Goal: Transaction & Acquisition: Purchase product/service

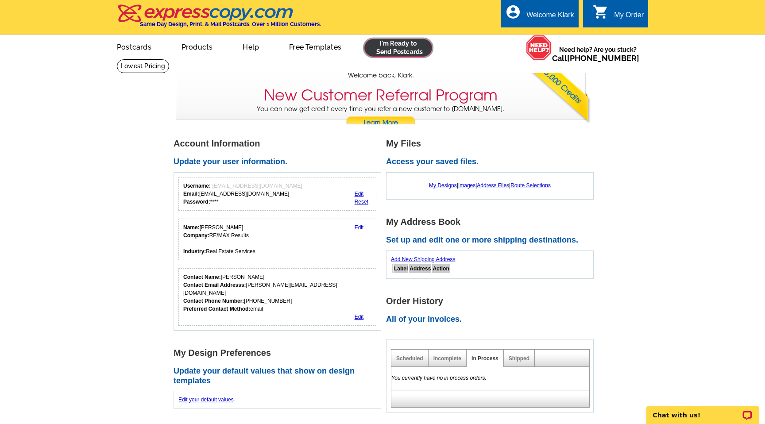
click at [396, 52] on link at bounding box center [399, 48] width 68 height 18
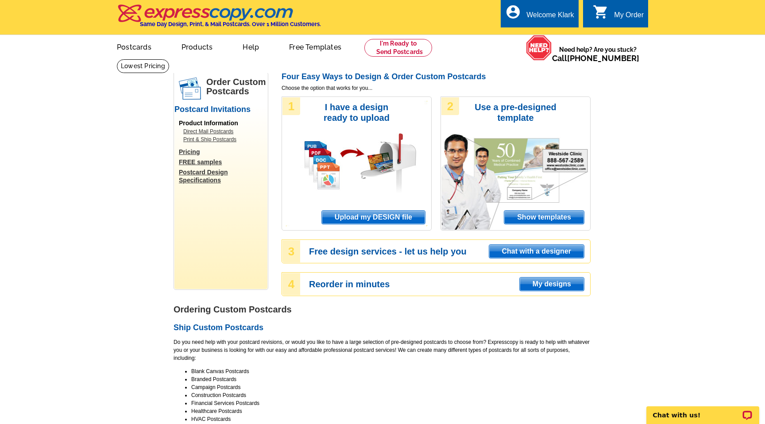
click at [373, 214] on span "Upload my DESIGN file" at bounding box center [373, 217] width 103 height 13
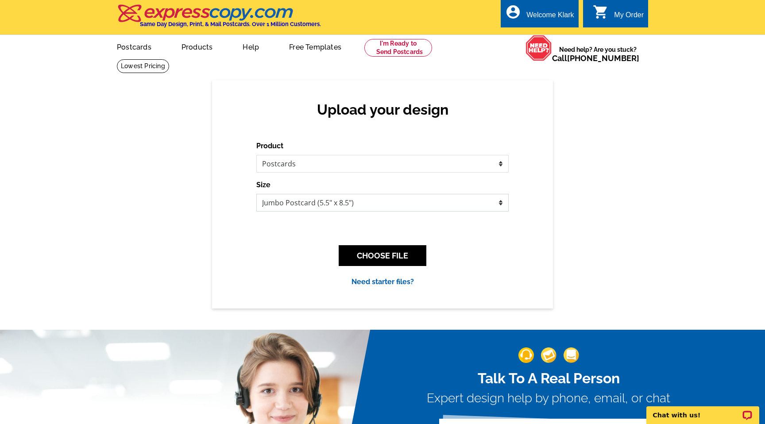
click at [308, 202] on select "Jumbo Postcard (5.5" x 8.5") Regular Postcard (4.25" x 5.6") Panoramic Postcard…" at bounding box center [382, 203] width 253 height 18
select select "3"
click at [367, 251] on button "CHOOSE FILE" at bounding box center [383, 255] width 88 height 21
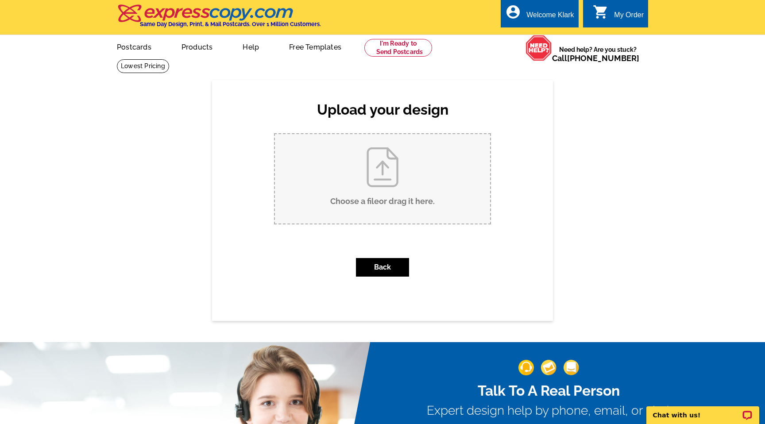
click at [371, 191] on input "Choose a file or drag it here ." at bounding box center [382, 178] width 215 height 89
type input "C:\fakepath\Postcard 5541 Orchard Ave N.pdf"
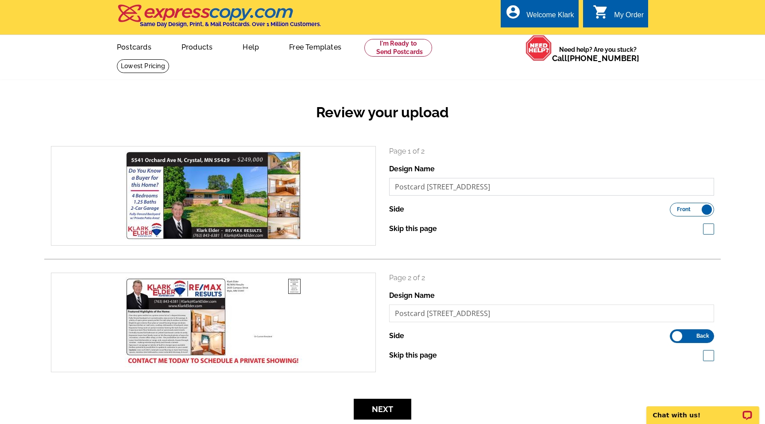
click at [521, 188] on input "Postcard 5541 Orchard Ave N 1" at bounding box center [551, 187] width 325 height 18
type input "Postcard 5541 Orchard Ave N - Front"
click at [515, 314] on input "Postcard 5541 Orchard Ave N 2" at bounding box center [551, 314] width 325 height 18
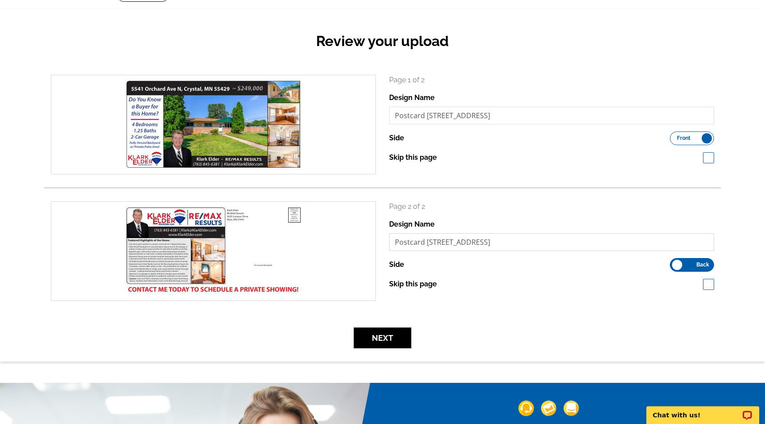
scroll to position [75, 0]
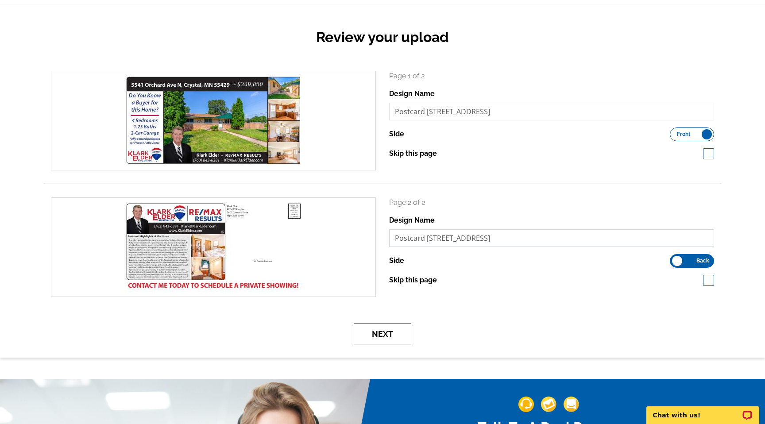
type input "Postcard 5541 Orchard Ave N - Back"
click at [387, 329] on button "Next" at bounding box center [383, 334] width 58 height 21
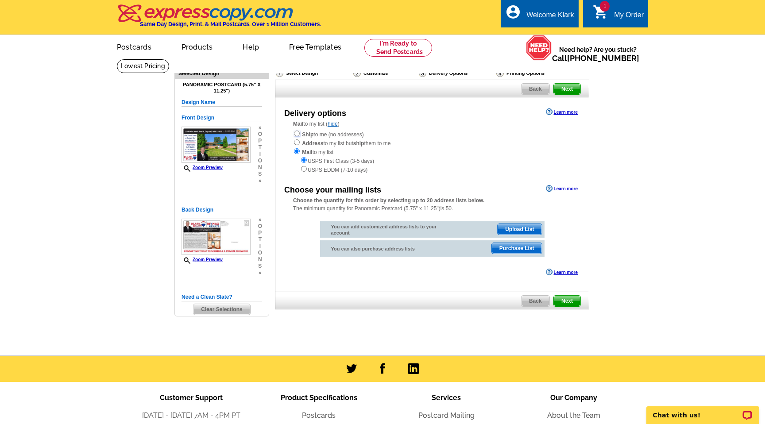
click at [296, 132] on input "radio" at bounding box center [297, 134] width 6 height 6
radio input "true"
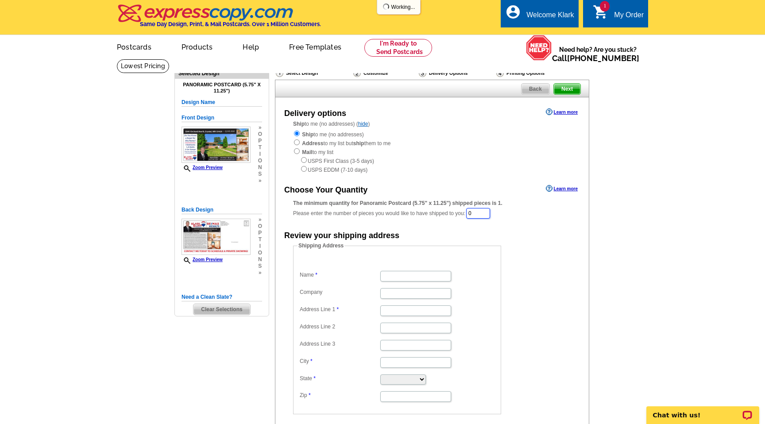
click at [482, 212] on input "0" at bounding box center [478, 213] width 24 height 11
click at [480, 210] on input "0" at bounding box center [478, 213] width 24 height 11
type input "265"
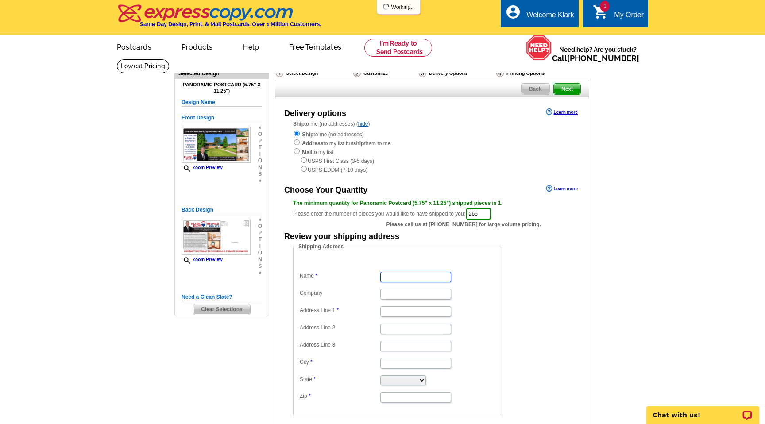
click at [397, 281] on input "Name" at bounding box center [416, 277] width 71 height 11
type input "[PERSON_NAME]"
type input "RE/MAX Results"
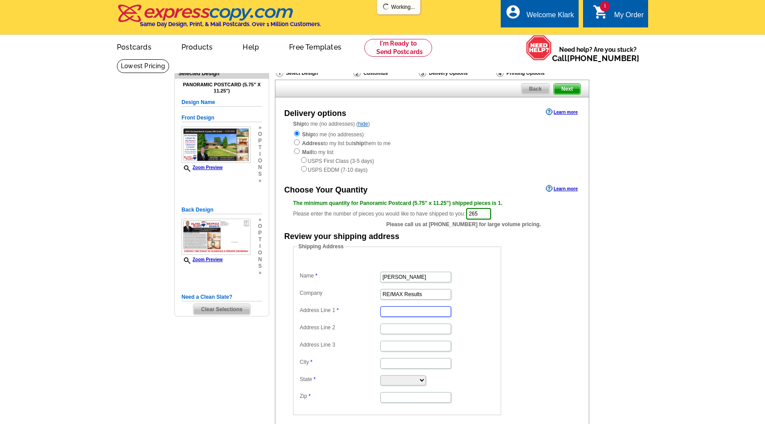
click at [399, 311] on input "Address Line 1" at bounding box center [416, 312] width 71 height 11
type input "[GEOGRAPHIC_DATA]"
type input "Plymouth"
select select "MN"
type input "55441"
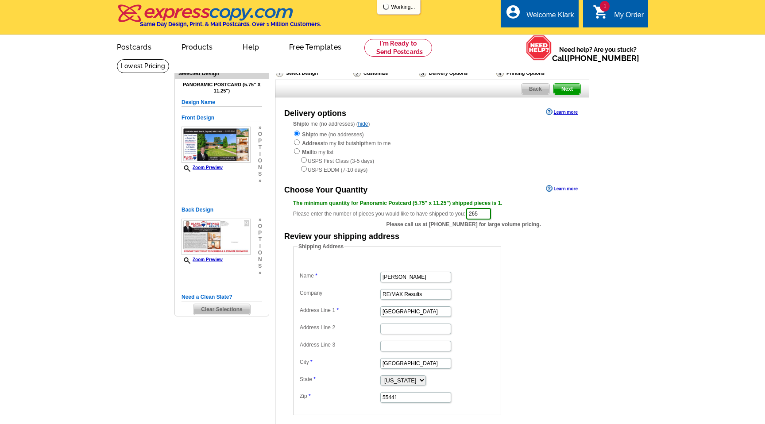
click at [541, 312] on form "Shipping Address Name Klark Elder Company RE/MAX Results Address Line 1 2605 Ca…" at bounding box center [432, 329] width 278 height 173
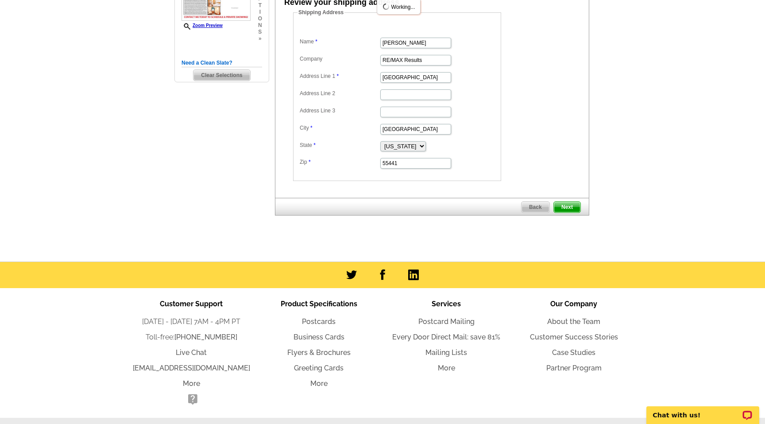
scroll to position [244, 0]
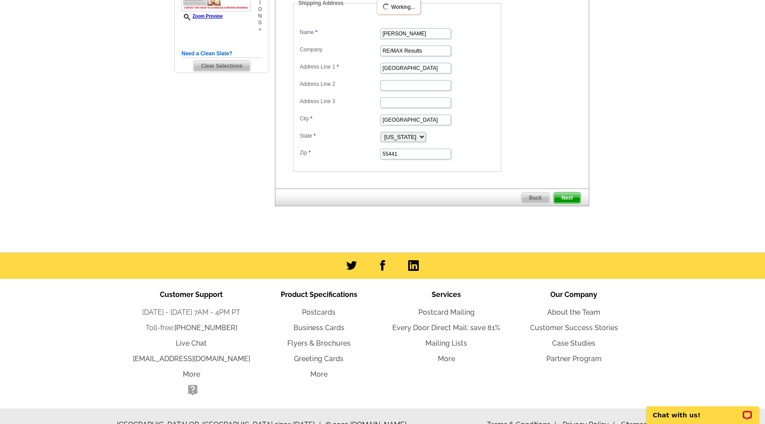
click at [565, 199] on span "Next" at bounding box center [567, 198] width 27 height 11
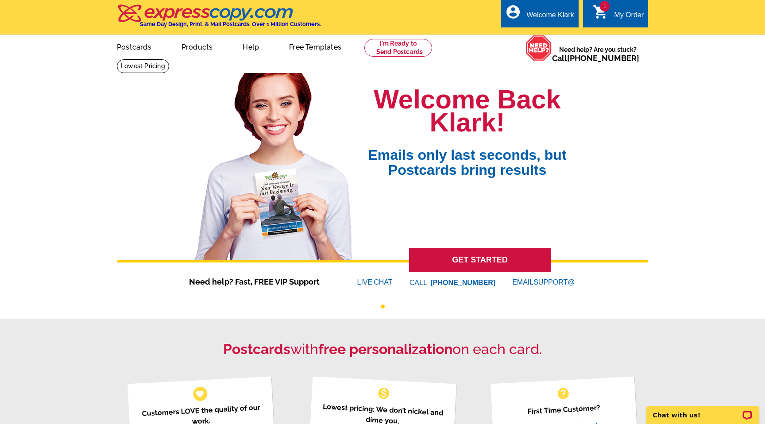
click at [602, 12] on icon "shopping_cart" at bounding box center [601, 12] width 16 height 16
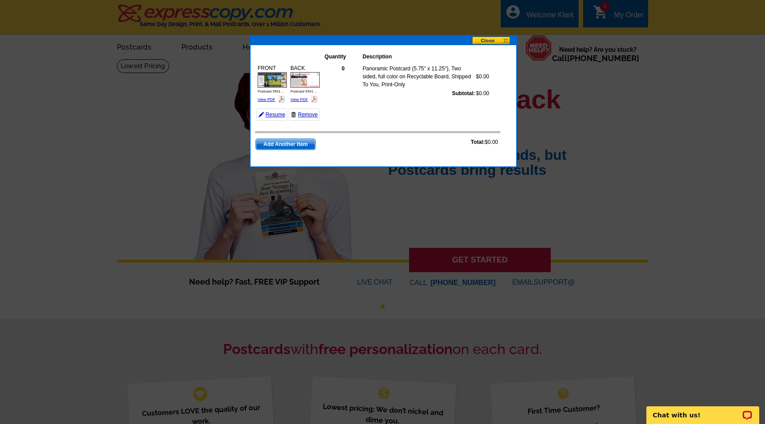
click at [490, 40] on button at bounding box center [494, 40] width 44 height 9
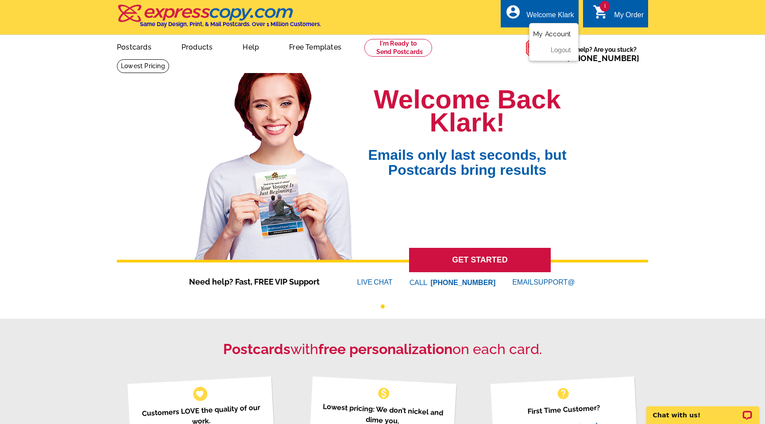
click at [538, 32] on link "My Account" at bounding box center [552, 34] width 38 height 8
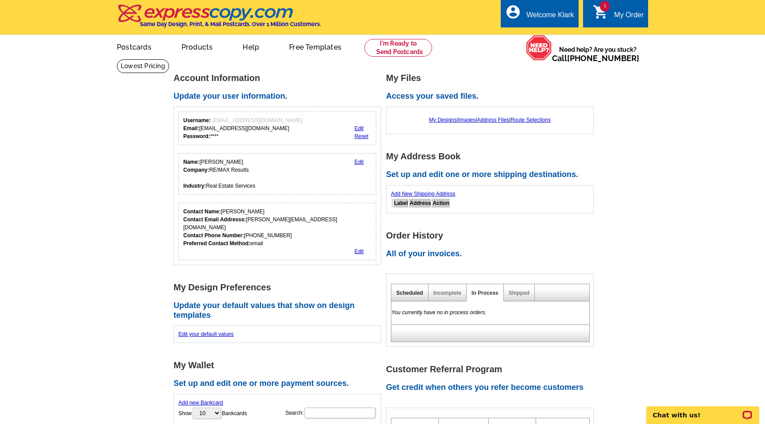
click at [412, 294] on link "Scheduled" at bounding box center [409, 293] width 27 height 6
click at [449, 294] on link "Incomplete" at bounding box center [448, 293] width 28 height 6
click at [524, 294] on link "Shipped" at bounding box center [519, 293] width 21 height 6
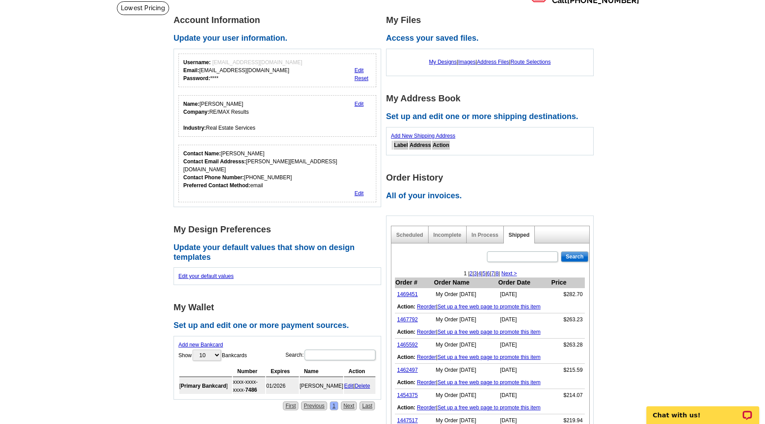
scroll to position [58, 0]
click at [409, 294] on link "1469451" at bounding box center [407, 294] width 21 height 6
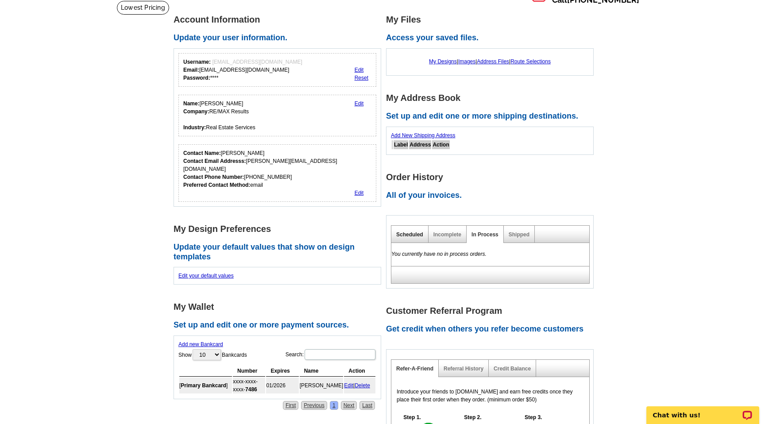
click at [403, 232] on link "Scheduled" at bounding box center [409, 235] width 27 height 6
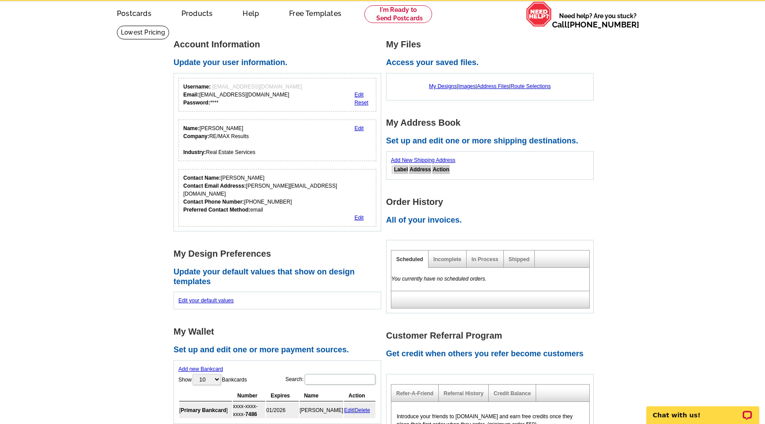
scroll to position [28, 0]
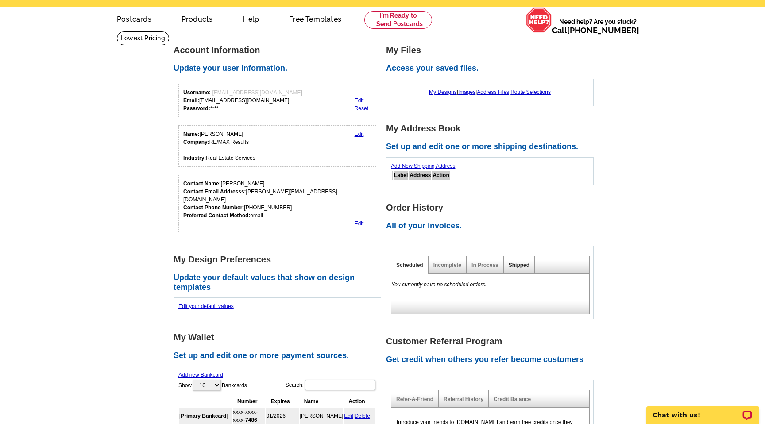
click at [521, 266] on link "Shipped" at bounding box center [519, 265] width 21 height 6
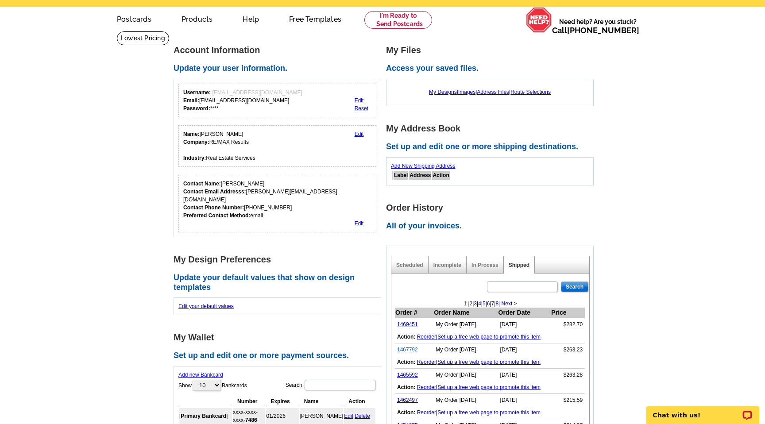
click at [404, 350] on link "1467792" at bounding box center [407, 350] width 21 height 6
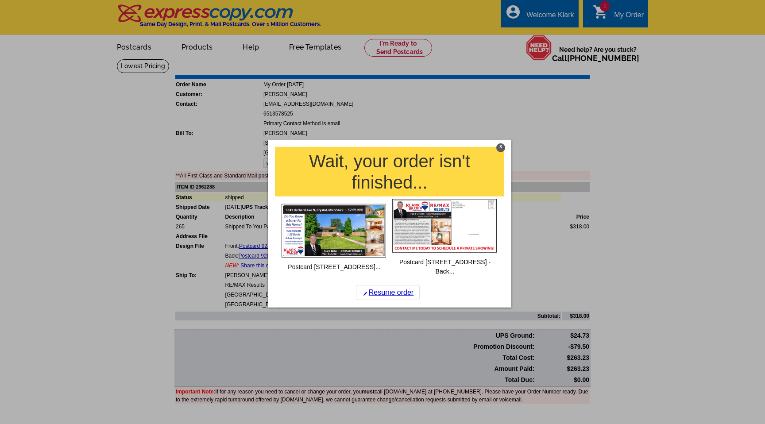
click at [501, 145] on div "X" at bounding box center [501, 148] width 9 height 9
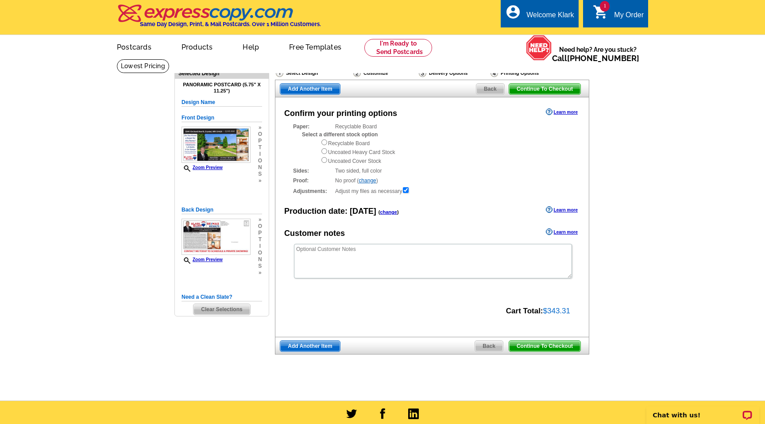
click at [324, 142] on input "radio" at bounding box center [325, 143] width 6 height 6
radio input "true"
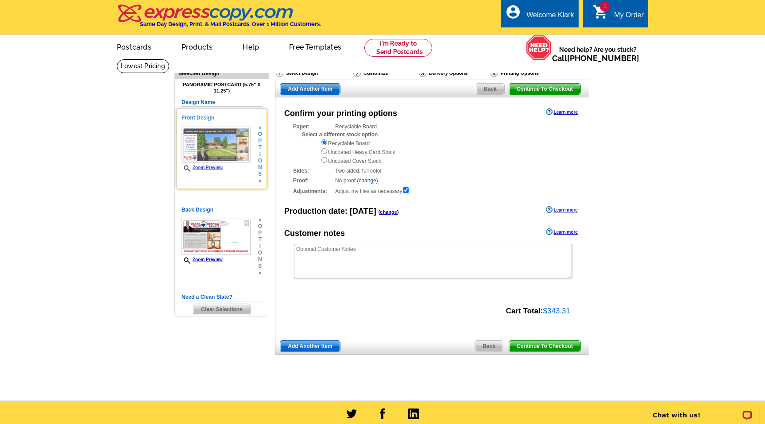
click at [202, 171] on span "Zoom Preview" at bounding box center [216, 168] width 69 height 7
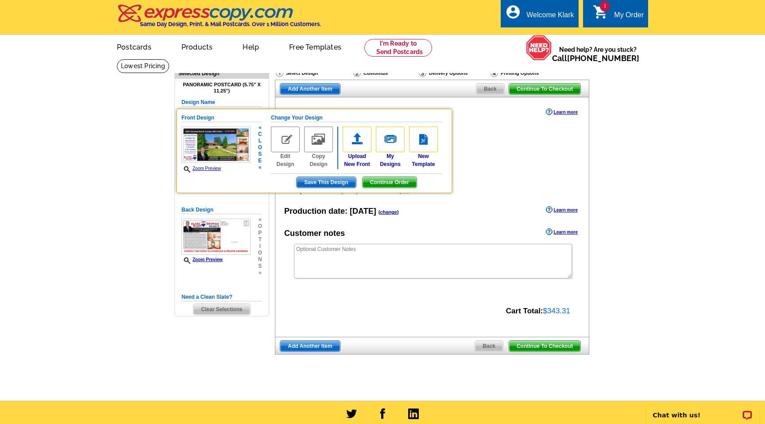
click at [206, 153] on img at bounding box center [216, 145] width 69 height 37
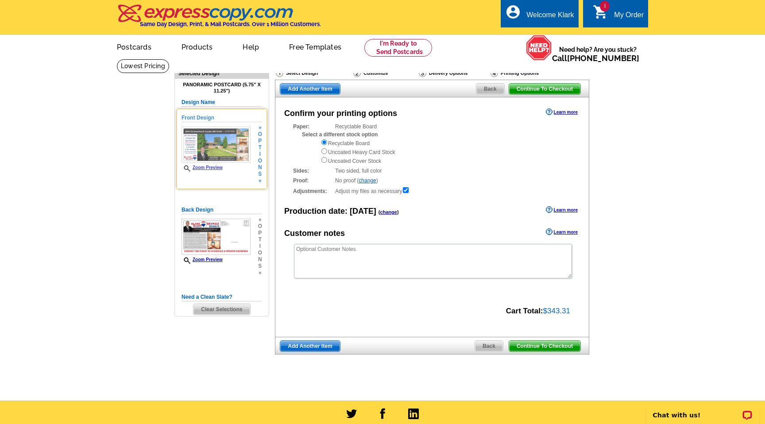
click at [206, 153] on img at bounding box center [216, 145] width 69 height 37
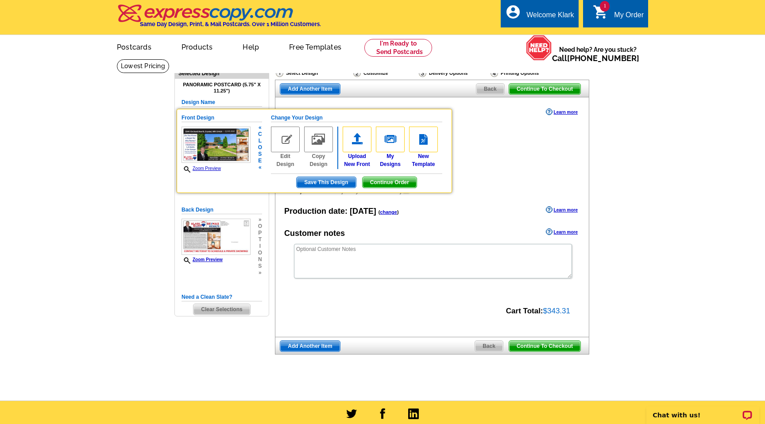
click at [206, 153] on img at bounding box center [216, 145] width 69 height 37
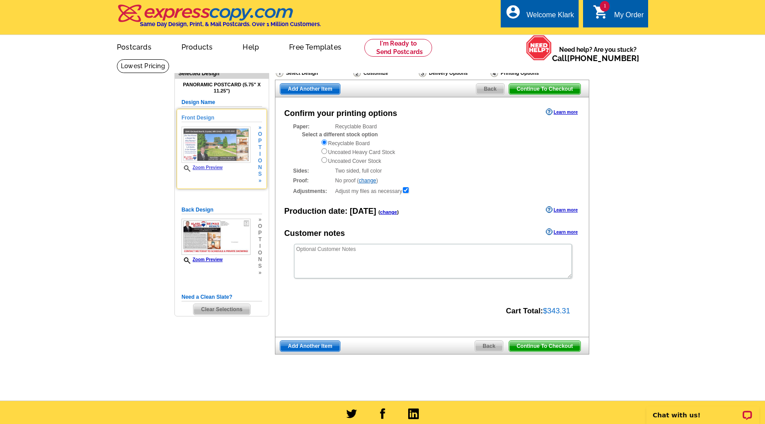
click at [204, 168] on link "Zoom Preview" at bounding box center [202, 167] width 41 height 5
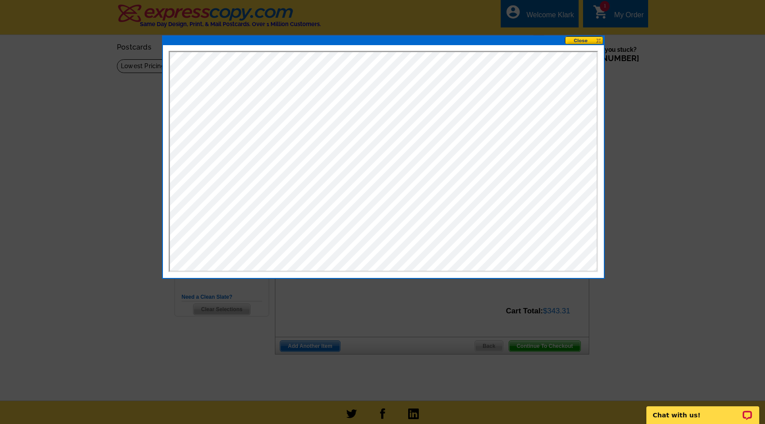
click at [598, 42] on button at bounding box center [584, 40] width 39 height 8
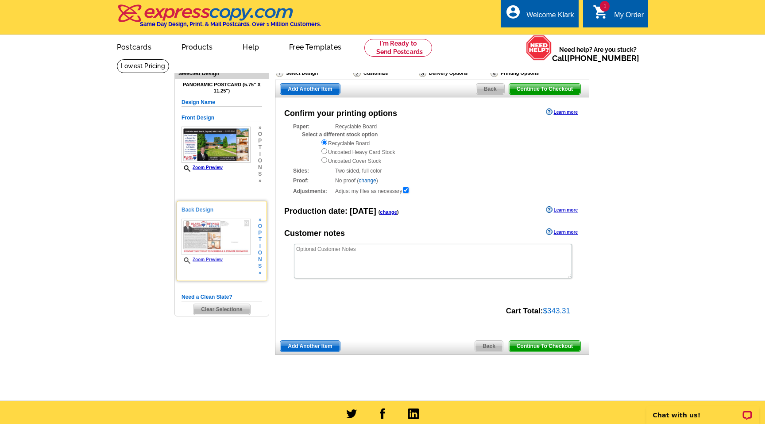
click at [210, 260] on link "Zoom Preview" at bounding box center [202, 259] width 41 height 5
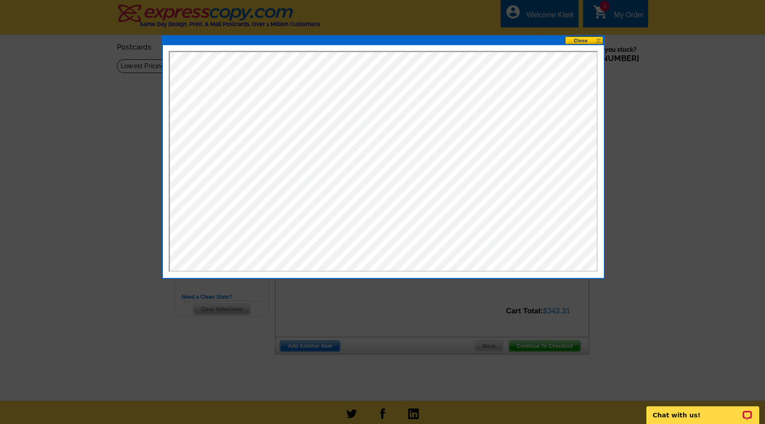
click at [596, 40] on button at bounding box center [584, 40] width 39 height 8
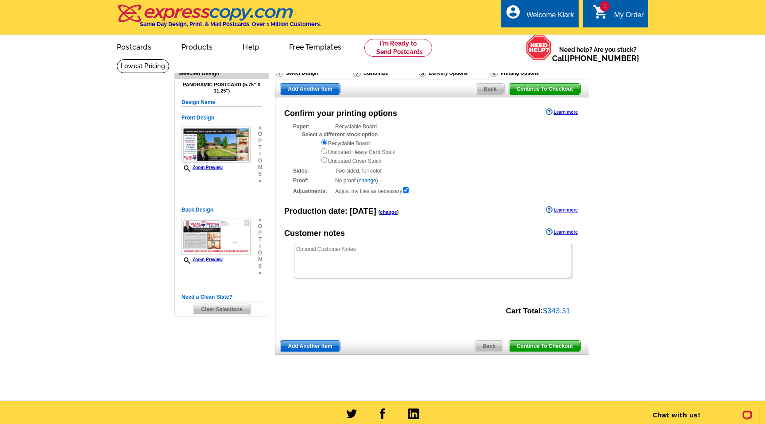
click at [556, 344] on span "Continue To Checkout" at bounding box center [544, 346] width 71 height 11
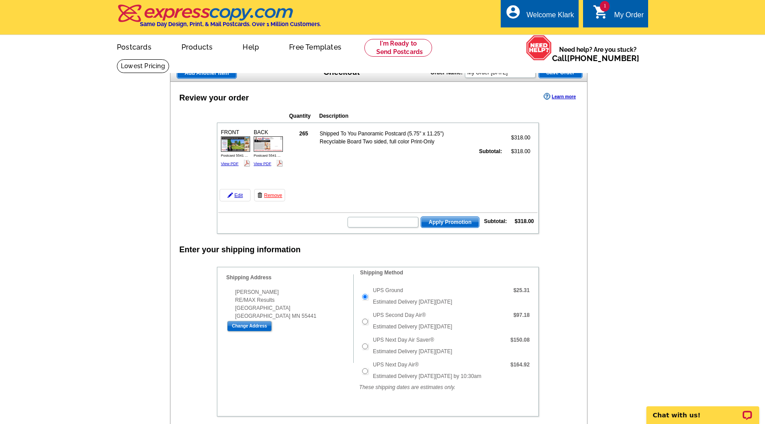
click at [373, 220] on input "text" at bounding box center [383, 222] width 71 height 11
type input "GROW0725"
click at [445, 222] on span "Apply Promotion" at bounding box center [450, 222] width 58 height 11
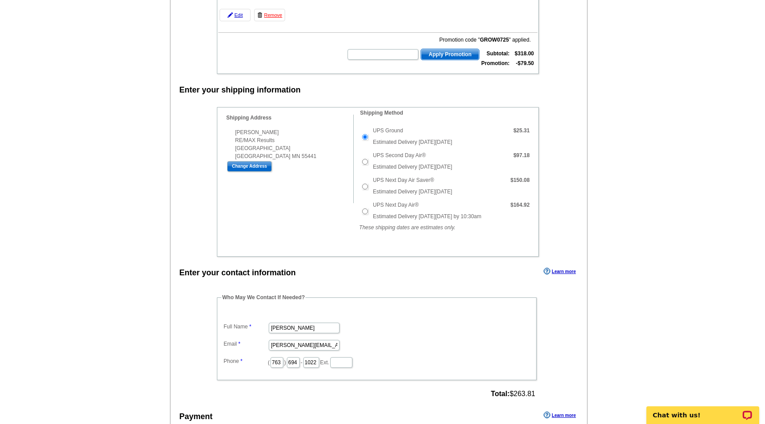
scroll to position [181, 0]
click at [274, 330] on input "Tina Merzwski" at bounding box center [304, 327] width 71 height 11
type input "[PERSON_NAME]"
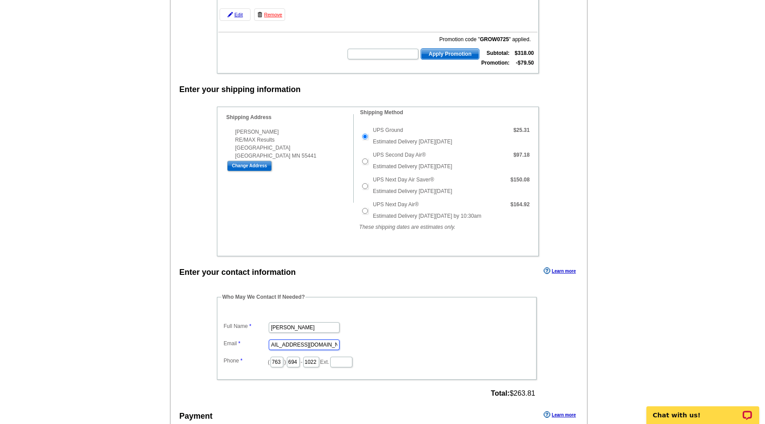
scroll to position [0, 14]
type input "[EMAIL_ADDRESS][DOMAIN_NAME]"
type input "651"
type input "357"
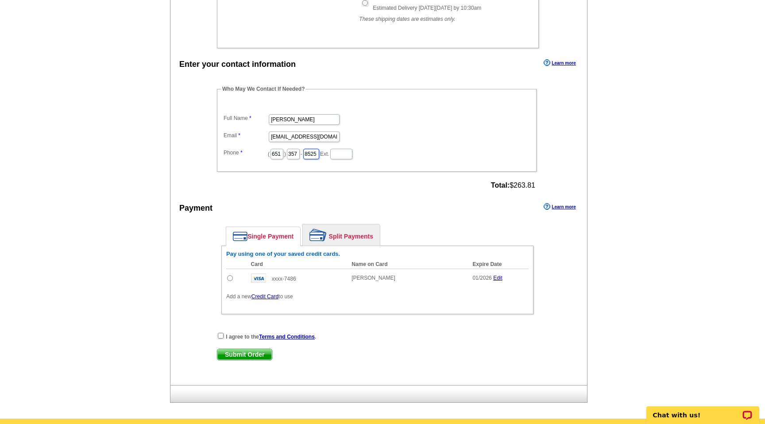
scroll to position [389, 0]
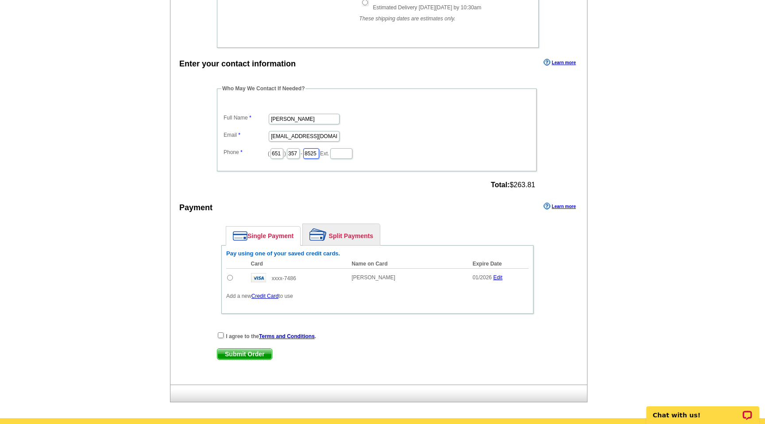
type input "8525"
click at [231, 276] on input "radio" at bounding box center [230, 278] width 6 height 6
radio input "true"
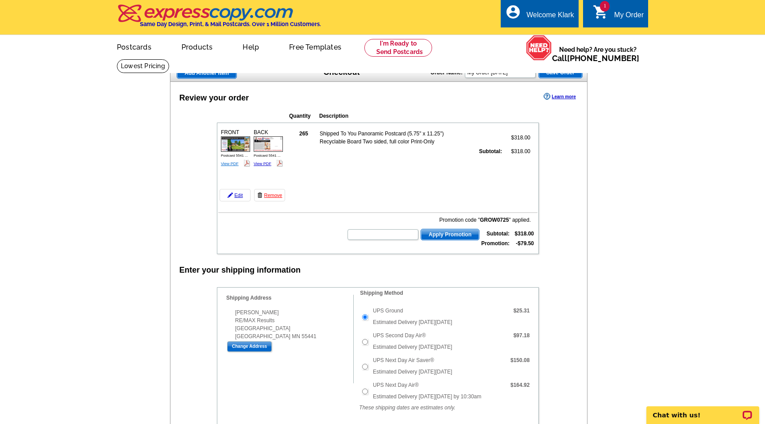
click at [231, 163] on link "View PDF" at bounding box center [230, 164] width 18 height 4
click at [267, 163] on link "View PDF" at bounding box center [263, 164] width 18 height 4
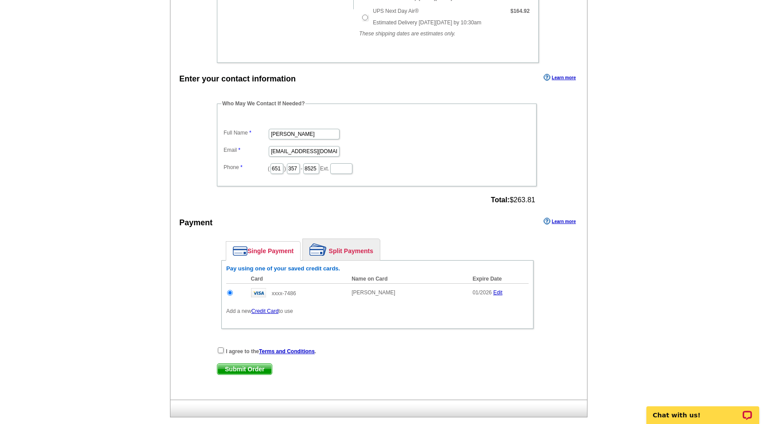
scroll to position [388, 0]
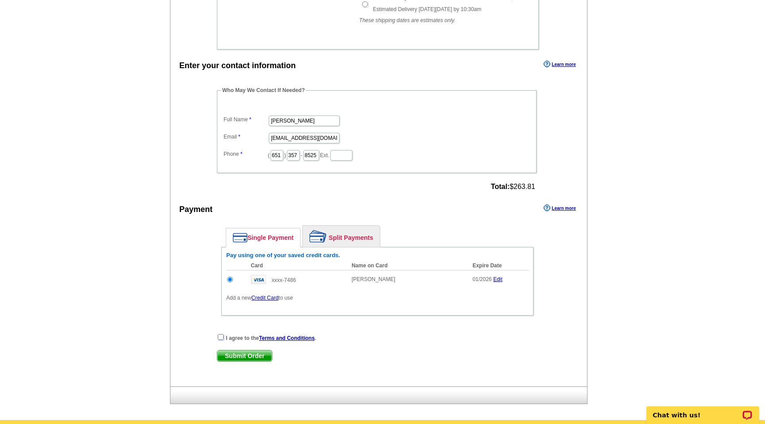
click at [219, 337] on input "checkbox" at bounding box center [221, 337] width 6 height 6
checkbox input "true"
click at [245, 357] on span "Submit Order" at bounding box center [245, 356] width 54 height 11
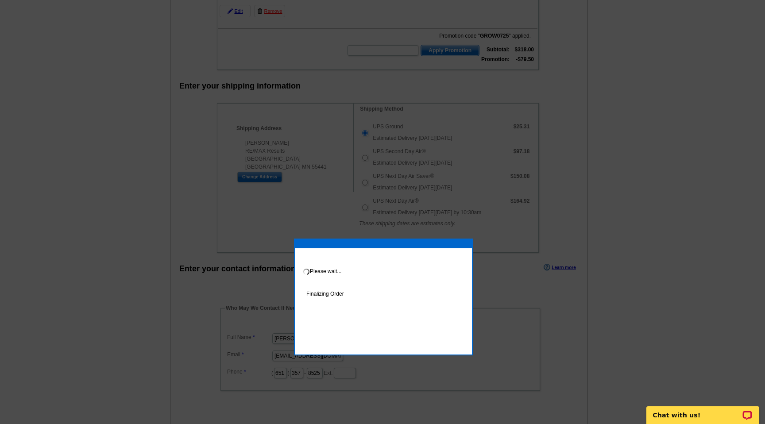
scroll to position [184, 0]
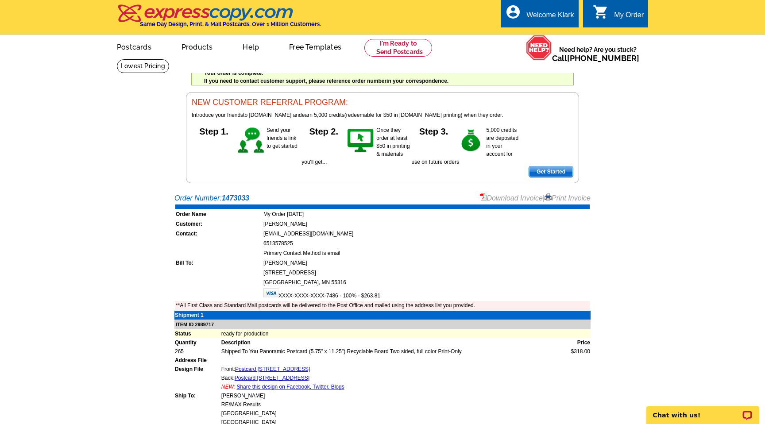
click at [509, 199] on link "Download Invoice" at bounding box center [511, 198] width 63 height 8
